Goal: Task Accomplishment & Management: Use online tool/utility

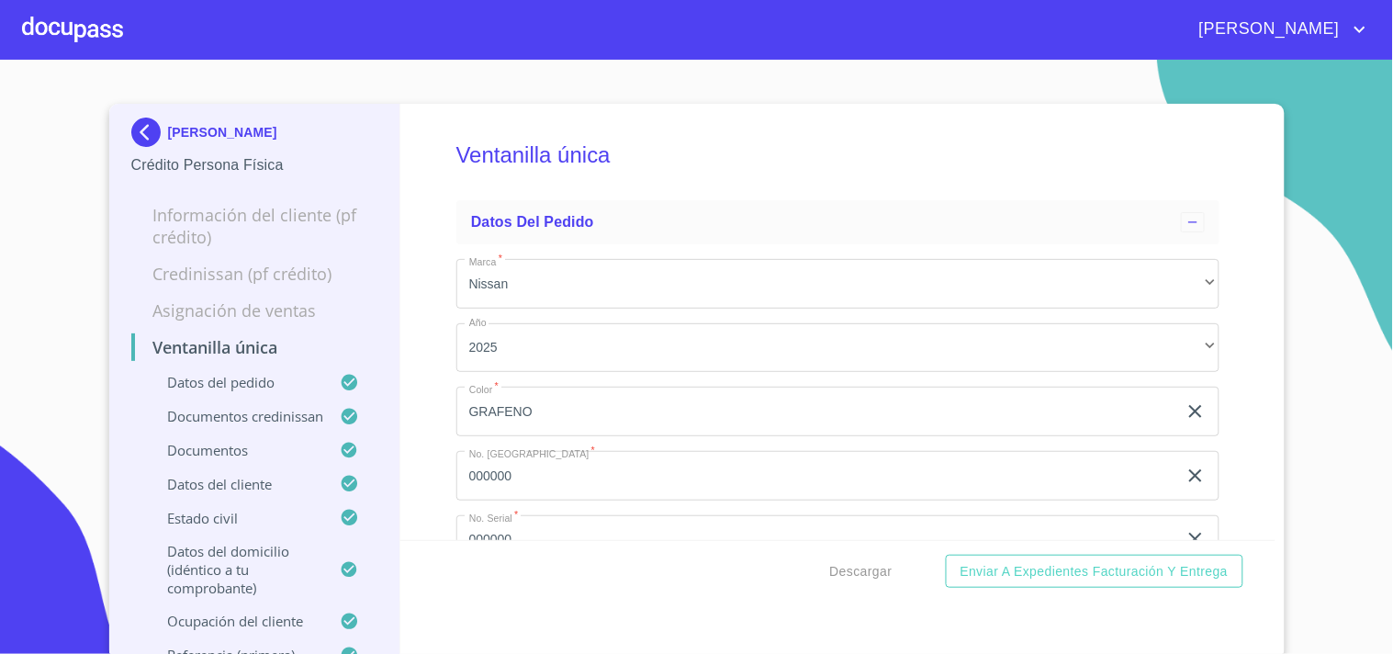
click at [135, 124] on img at bounding box center [149, 132] width 37 height 29
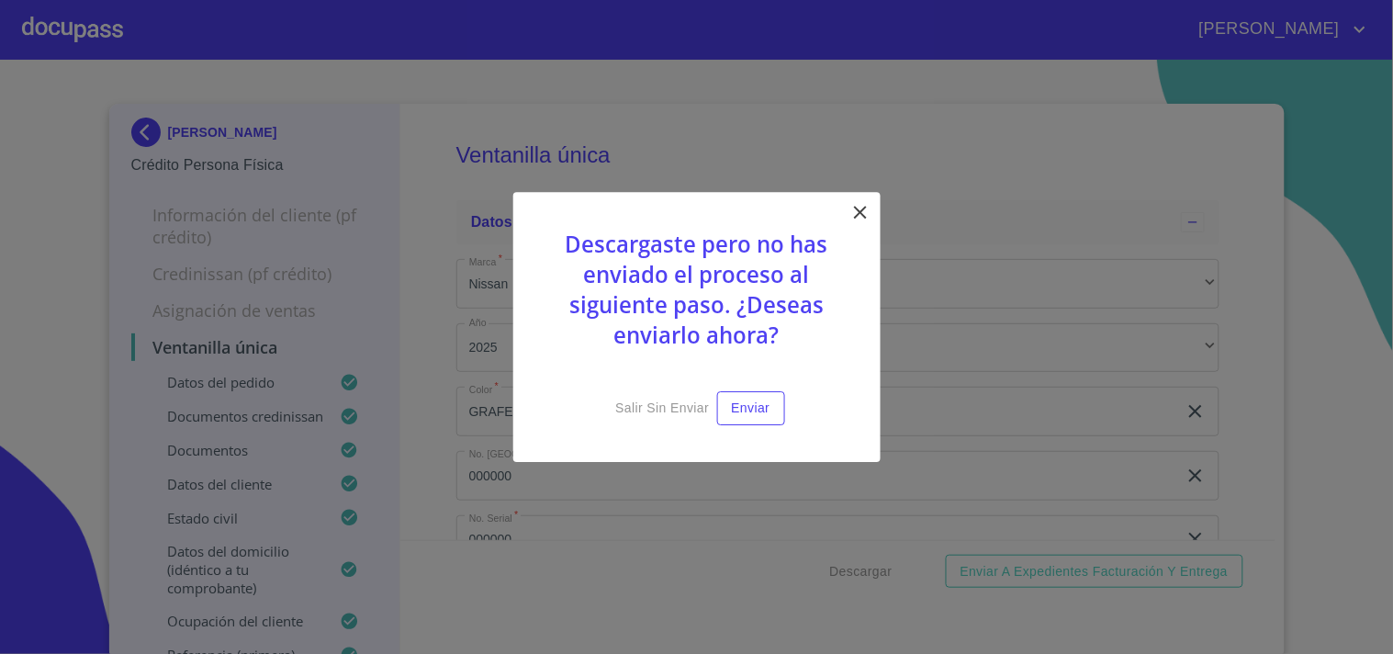
click at [852, 215] on icon at bounding box center [860, 212] width 22 height 22
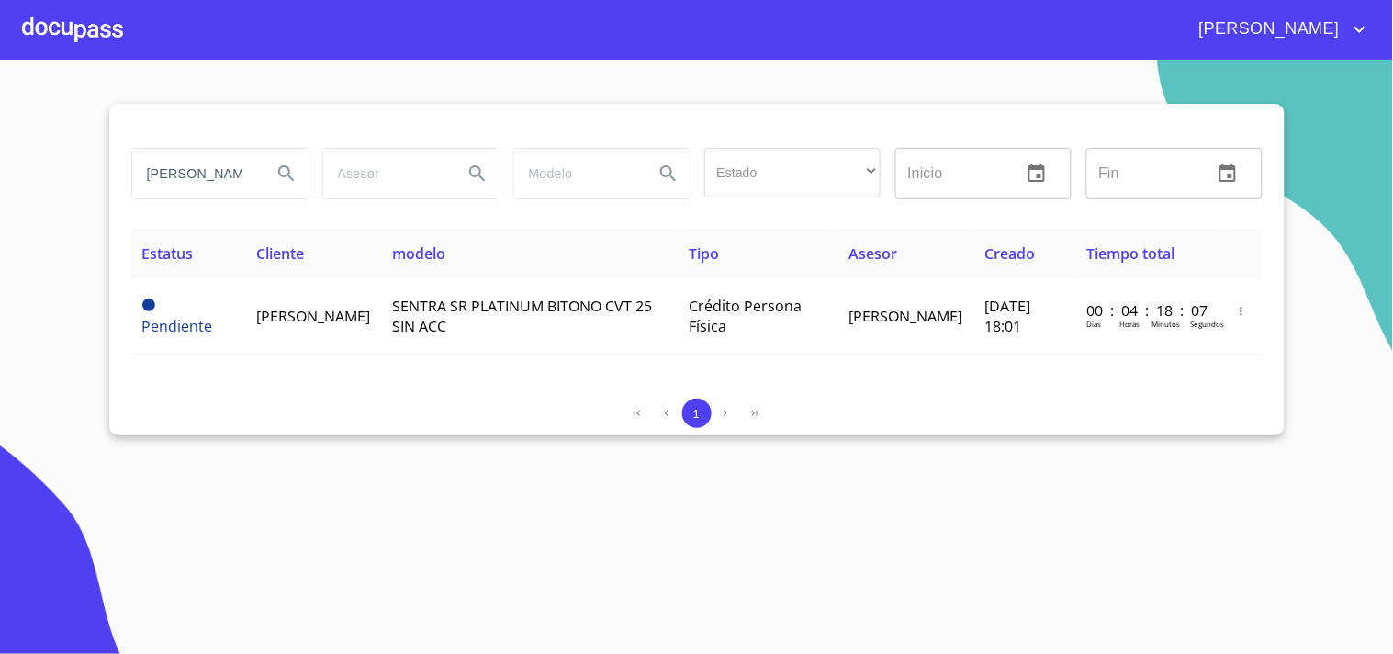
click at [241, 165] on input "[PERSON_NAME]" at bounding box center [194, 174] width 125 height 50
type input "A"
type input "s"
type input "[PERSON_NAME]"
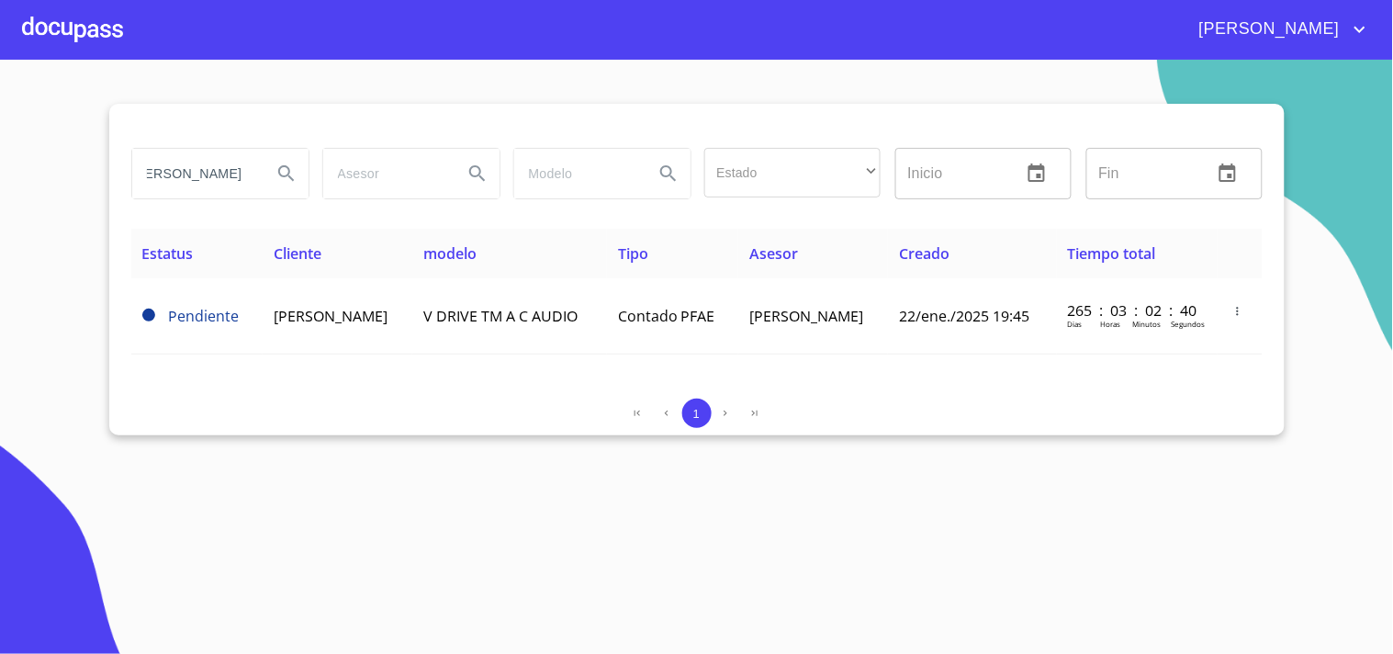
scroll to position [0, 0]
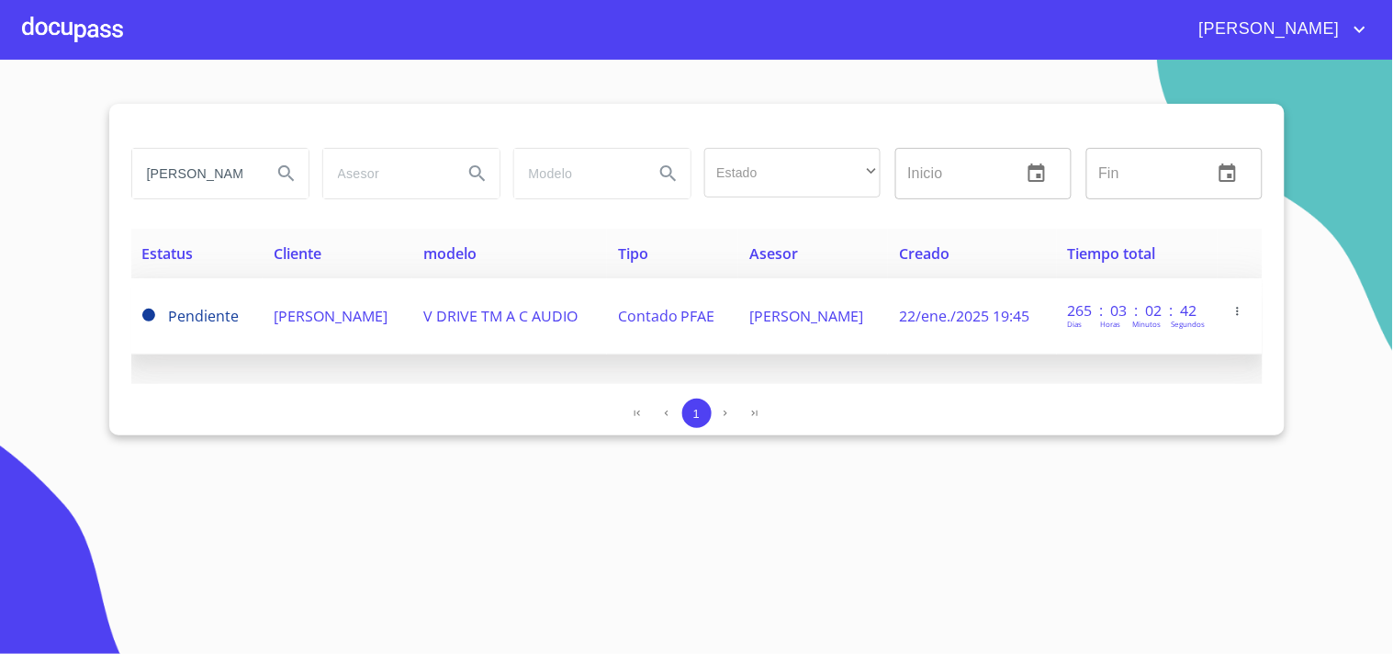
click at [312, 306] on span "[PERSON_NAME]" at bounding box center [331, 316] width 114 height 20
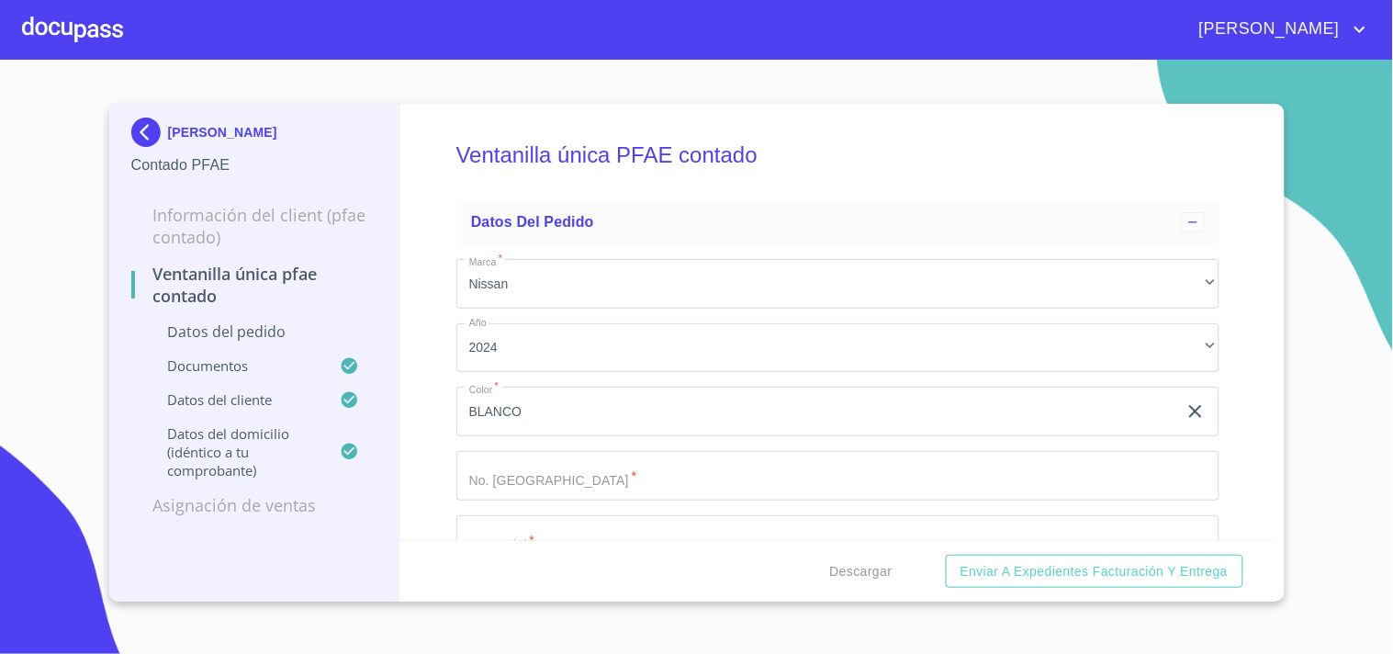
scroll to position [408, 0]
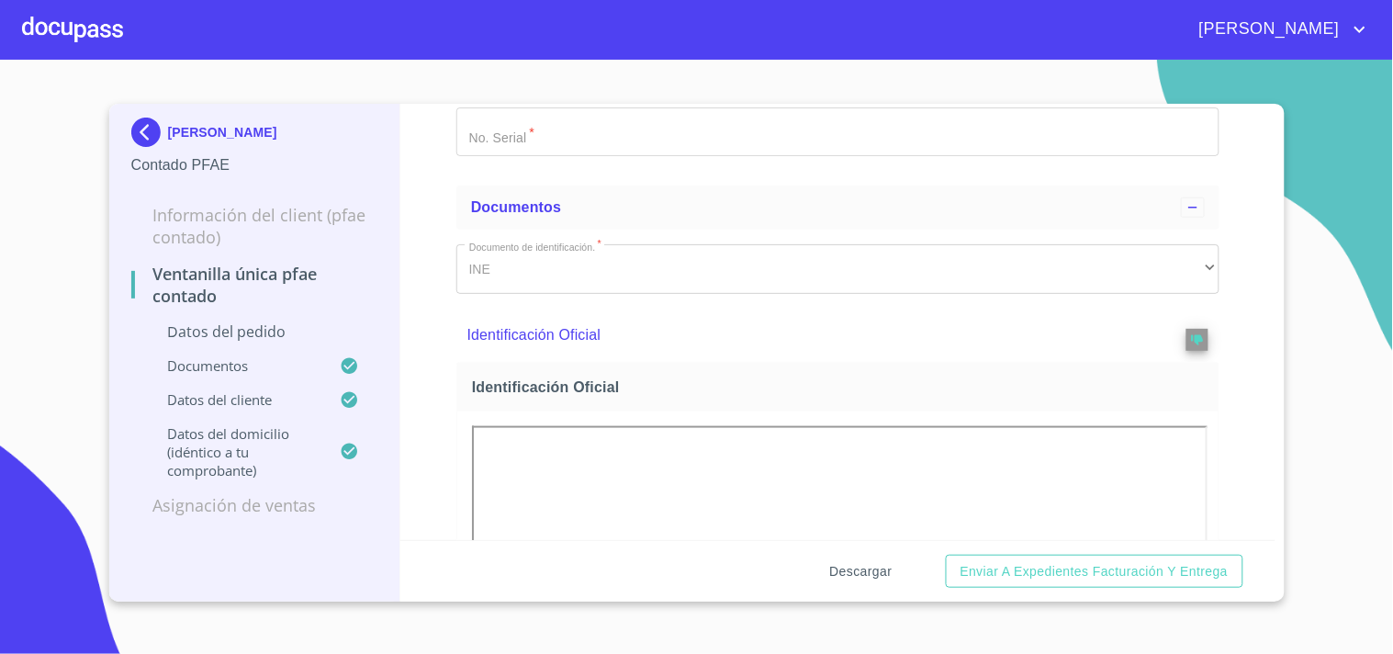
click at [845, 569] on span "Descargar" at bounding box center [861, 571] width 62 height 23
